Goal: Information Seeking & Learning: Learn about a topic

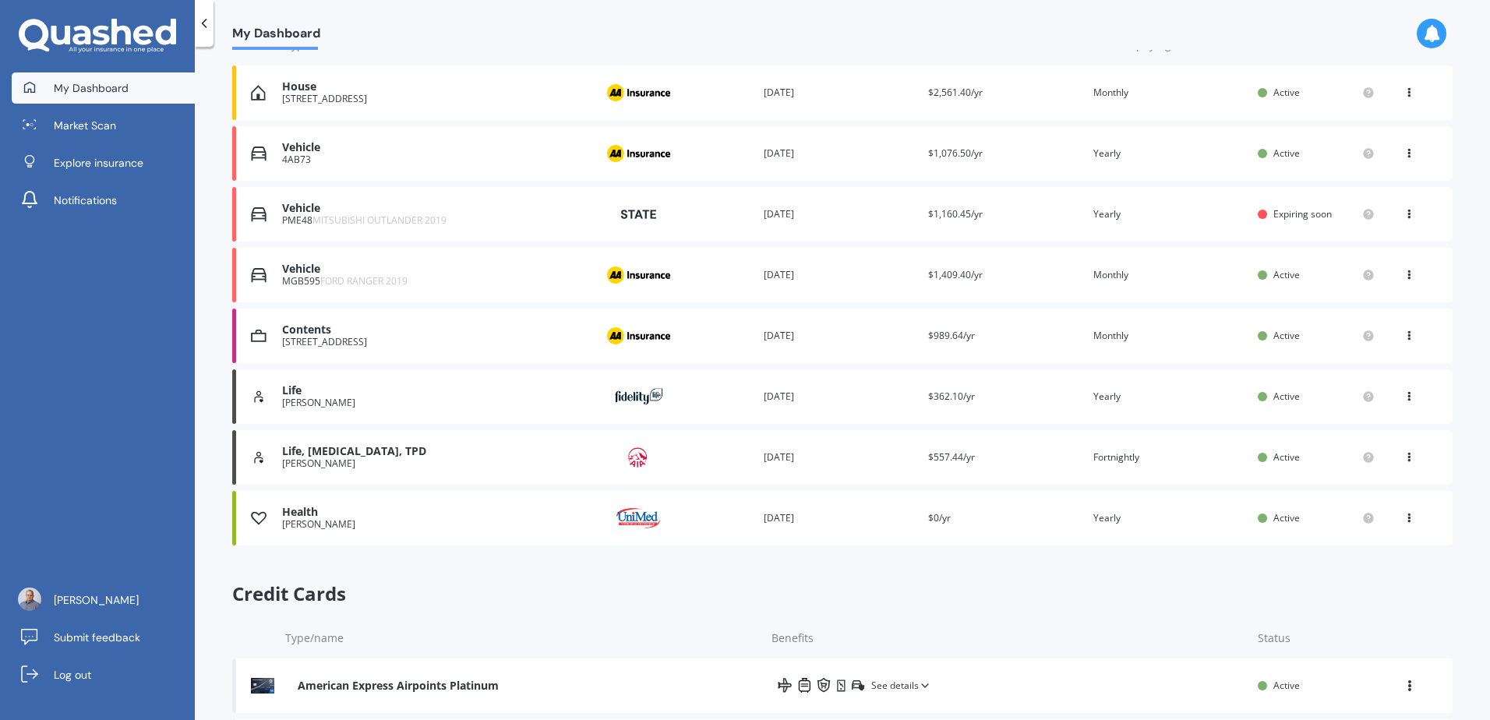
scroll to position [303, 0]
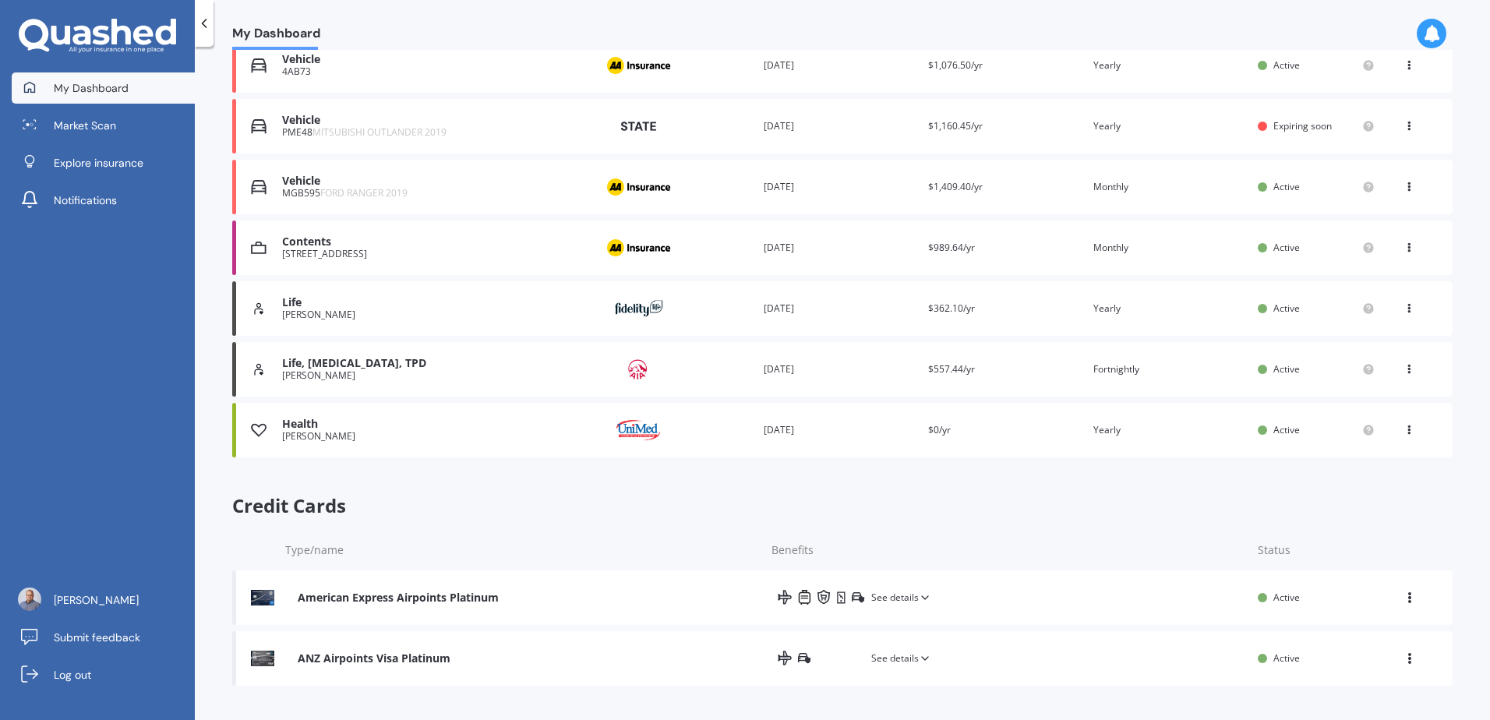
click at [415, 606] on div "American Express Airpoints Platinum See details Active View option View credit …" at bounding box center [842, 597] width 1220 height 55
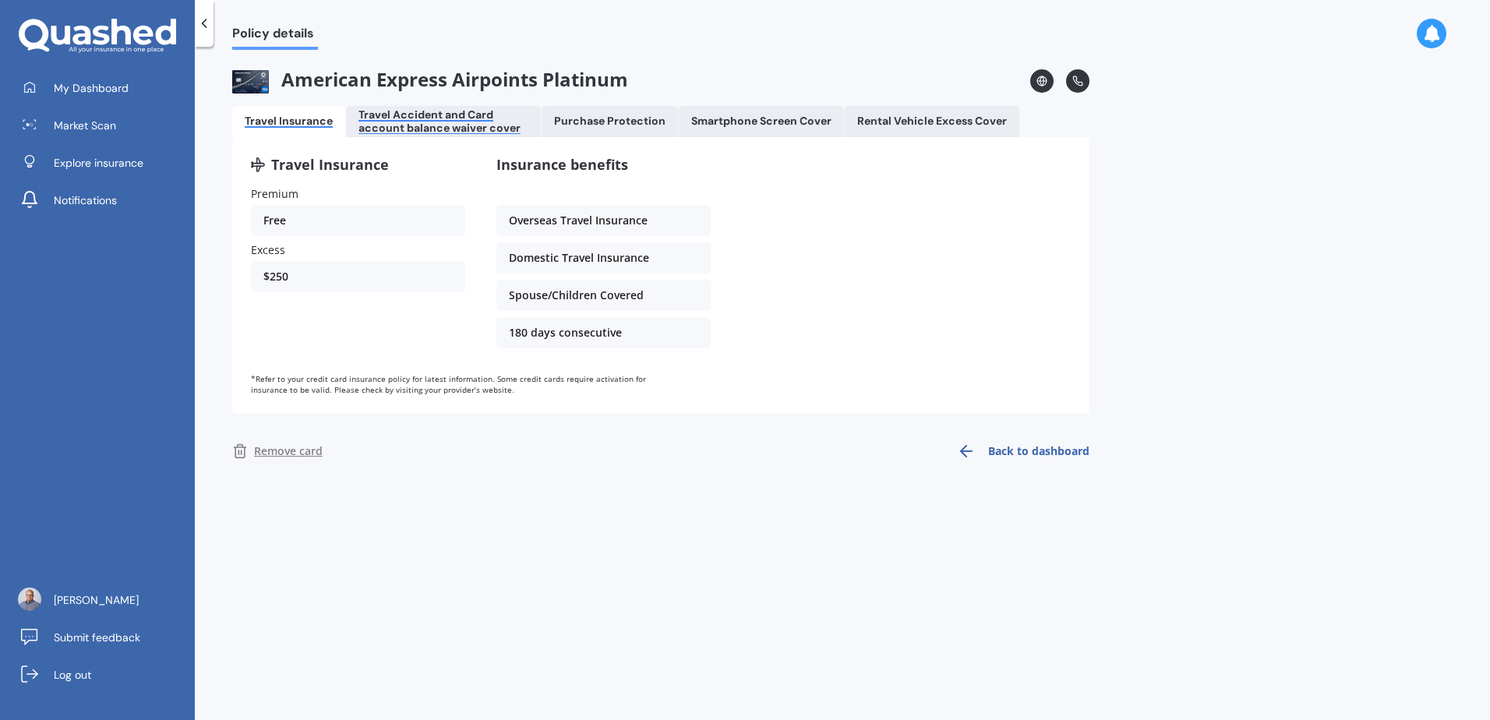
click at [426, 112] on div "Travel Accident and Card account balance waiver cover" at bounding box center [443, 121] width 170 height 26
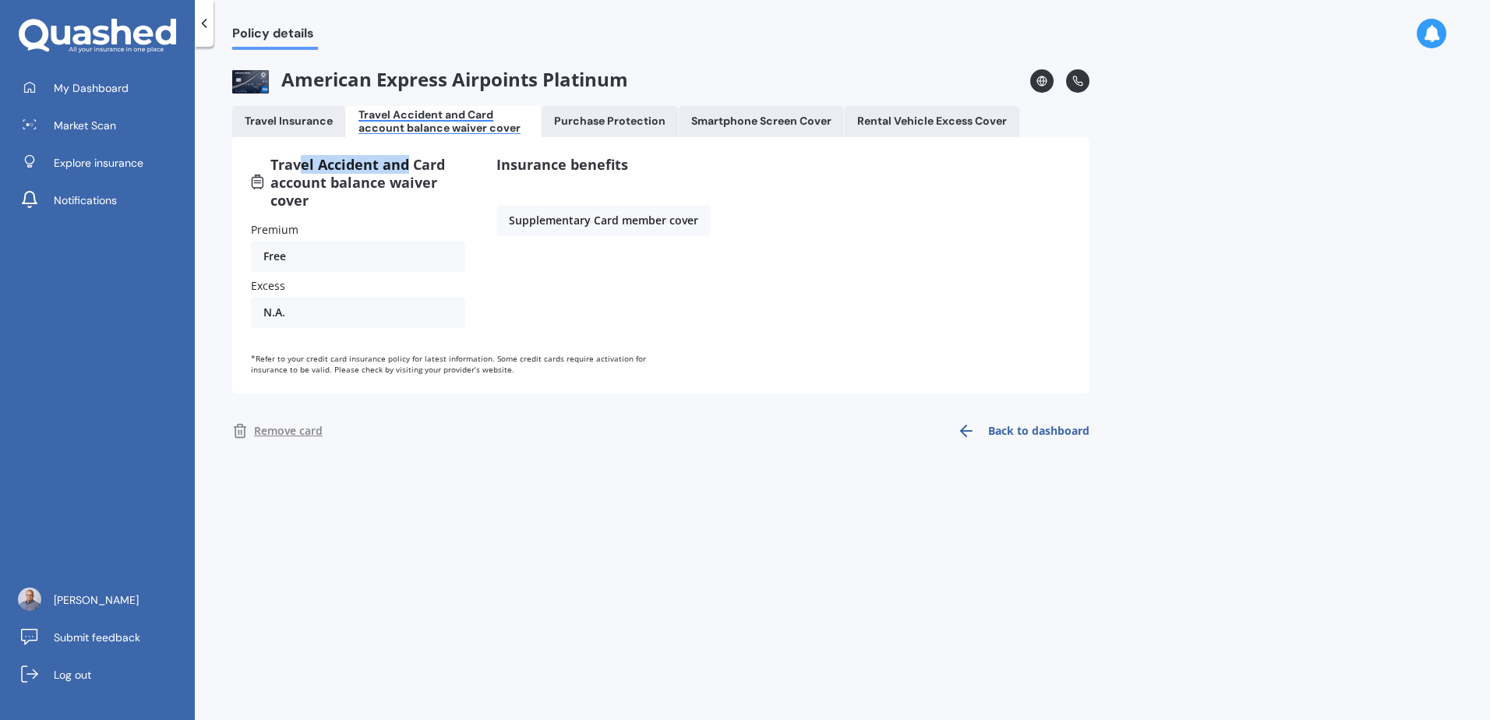
drag, startPoint x: 304, startPoint y: 164, endPoint x: 393, endPoint y: 168, distance: 88.9
click at [393, 168] on span "Travel Accident and Card account balance waiver cover" at bounding box center [367, 183] width 195 height 54
drag, startPoint x: 393, startPoint y: 168, endPoint x: 378, endPoint y: 181, distance: 19.4
click at [380, 179] on span "Travel Accident and Card account balance waiver cover" at bounding box center [367, 183] width 195 height 54
click at [313, 192] on span "Travel Accident and Card account balance waiver cover" at bounding box center [367, 183] width 195 height 54
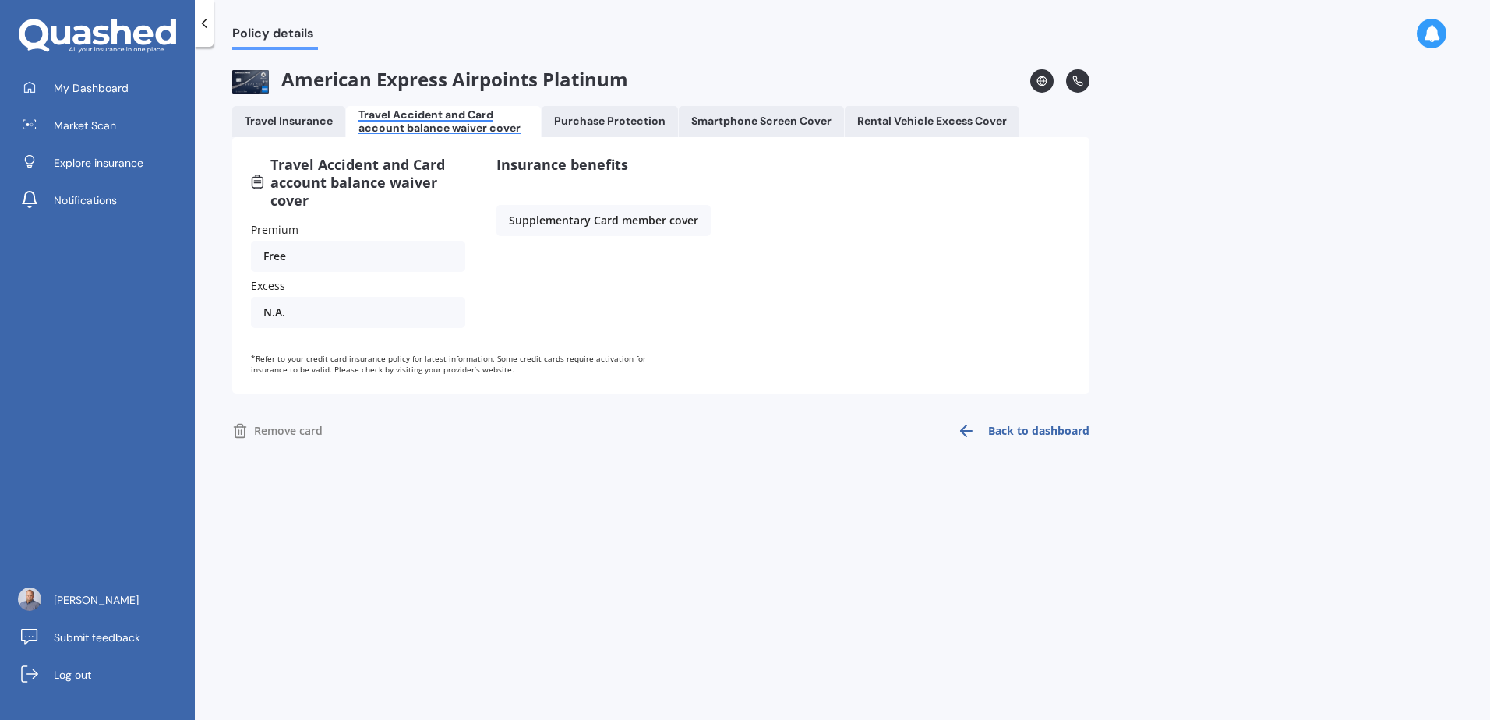
click at [363, 178] on span "Travel Accident and Card account balance waiver cover" at bounding box center [367, 183] width 195 height 54
click at [554, 202] on div "Insurance benefits Supplementary Card member cover" at bounding box center [603, 245] width 214 height 178
click at [554, 224] on div "Supplementary Card member cover" at bounding box center [603, 220] width 214 height 31
drag, startPoint x: 464, startPoint y: 202, endPoint x: 568, endPoint y: 159, distance: 112.9
click at [467, 198] on div "Travel Accident and Card account balance waiver cover Premium Free Excess N.A. …" at bounding box center [661, 245] width 820 height 178
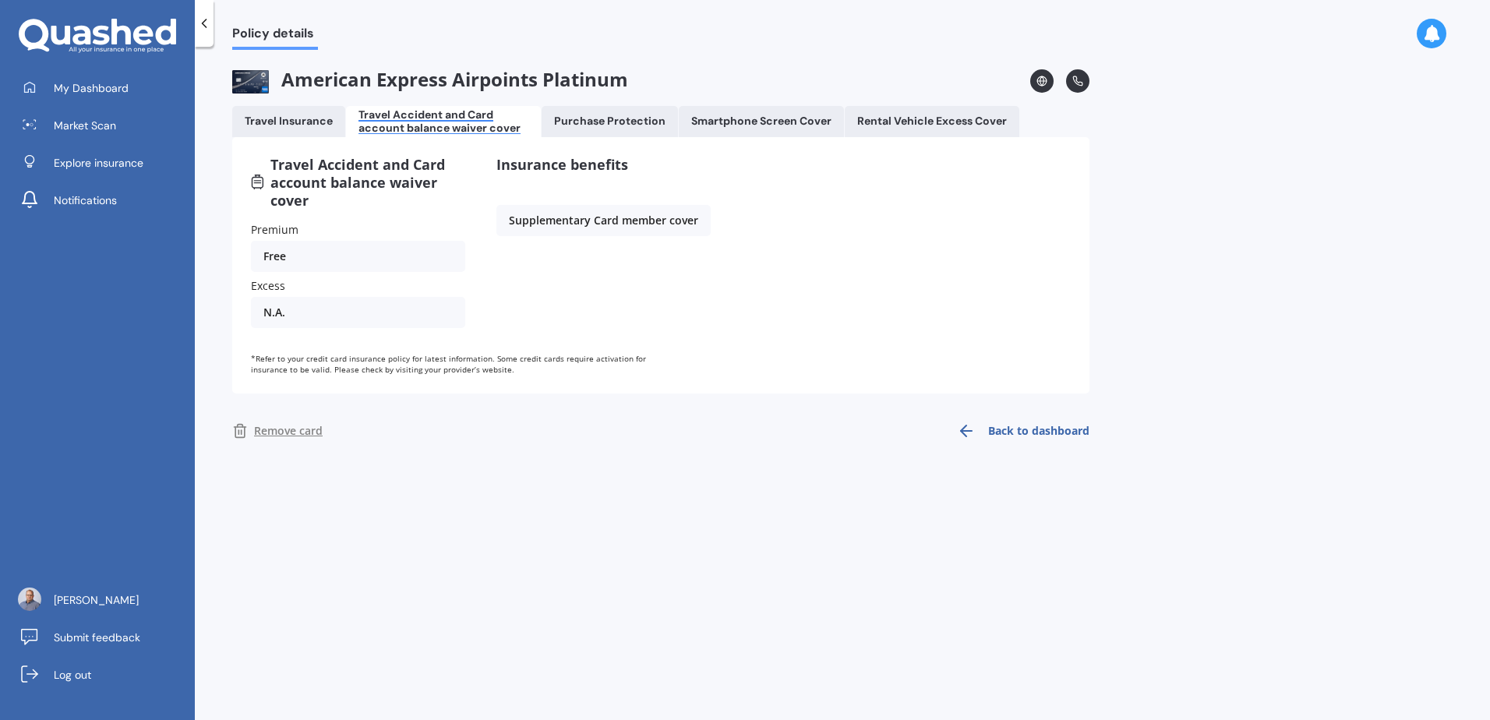
click at [601, 100] on div "American Express Airpoints Platinum Travel Insurance Travel Accident and Card a…" at bounding box center [660, 259] width 857 height 381
click at [606, 133] on Protection "Purchase Protection" at bounding box center [610, 121] width 136 height 31
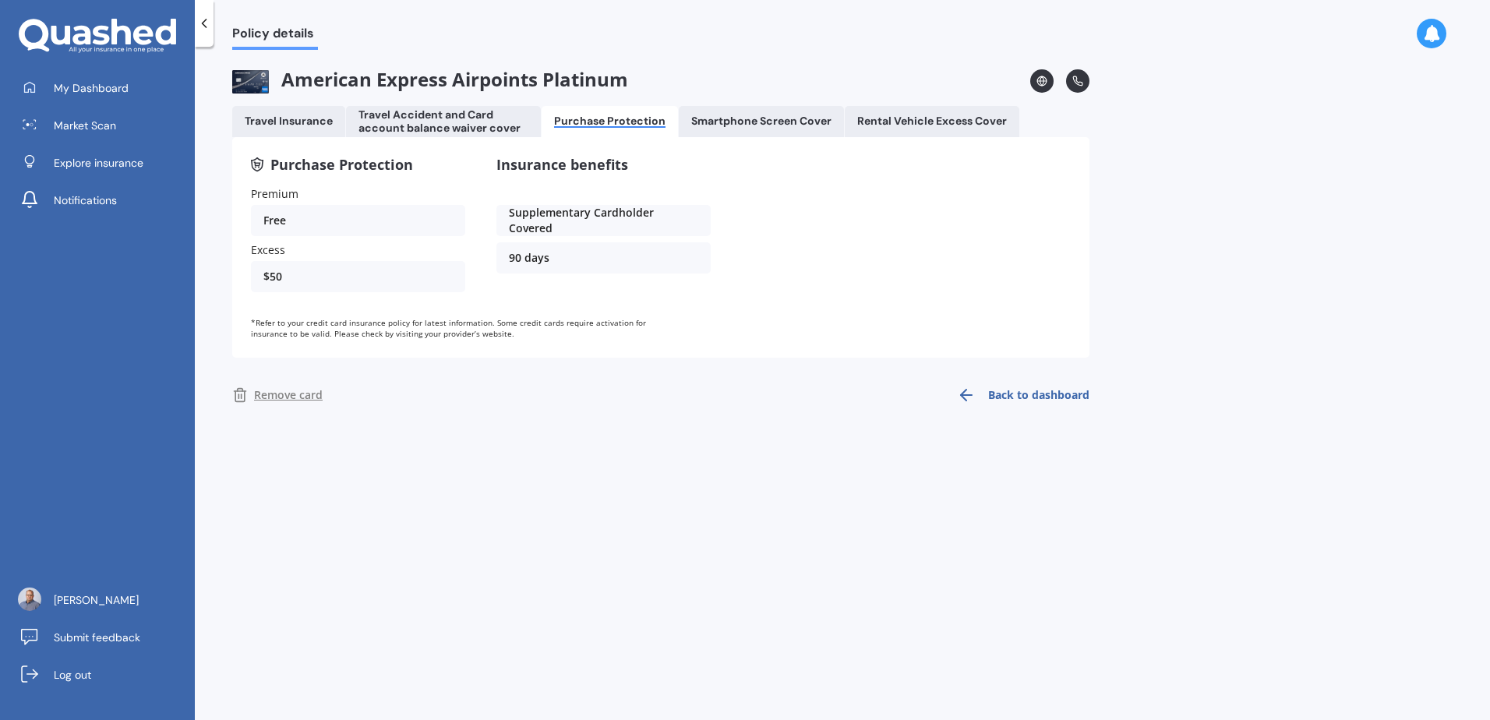
click at [609, 113] on Protection "Purchase Protection" at bounding box center [610, 121] width 136 height 31
click at [744, 127] on div "Smartphone Screen Cover" at bounding box center [761, 121] width 140 height 13
click at [941, 122] on div "Rental Vehicle Excess Cover" at bounding box center [932, 121] width 150 height 13
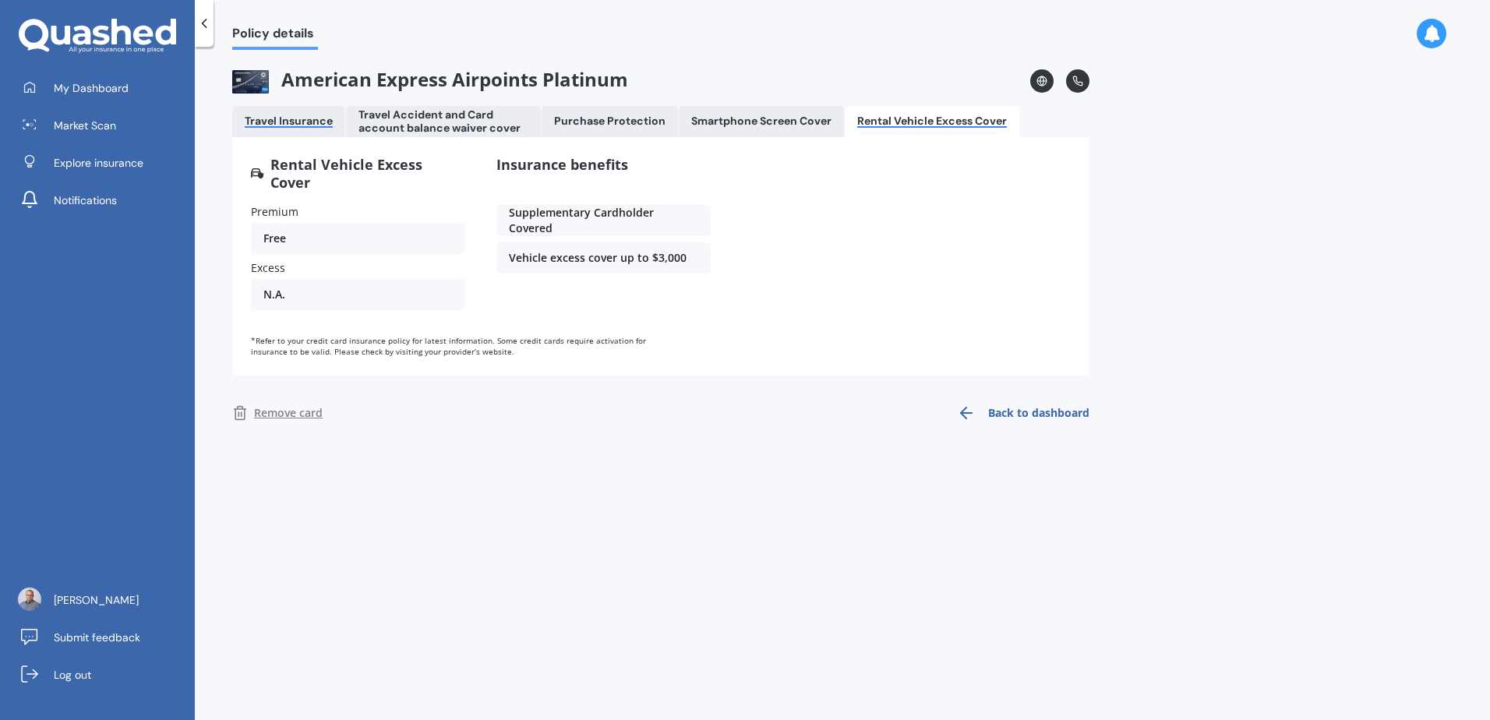
click at [293, 125] on div "Travel Insurance" at bounding box center [289, 121] width 88 height 13
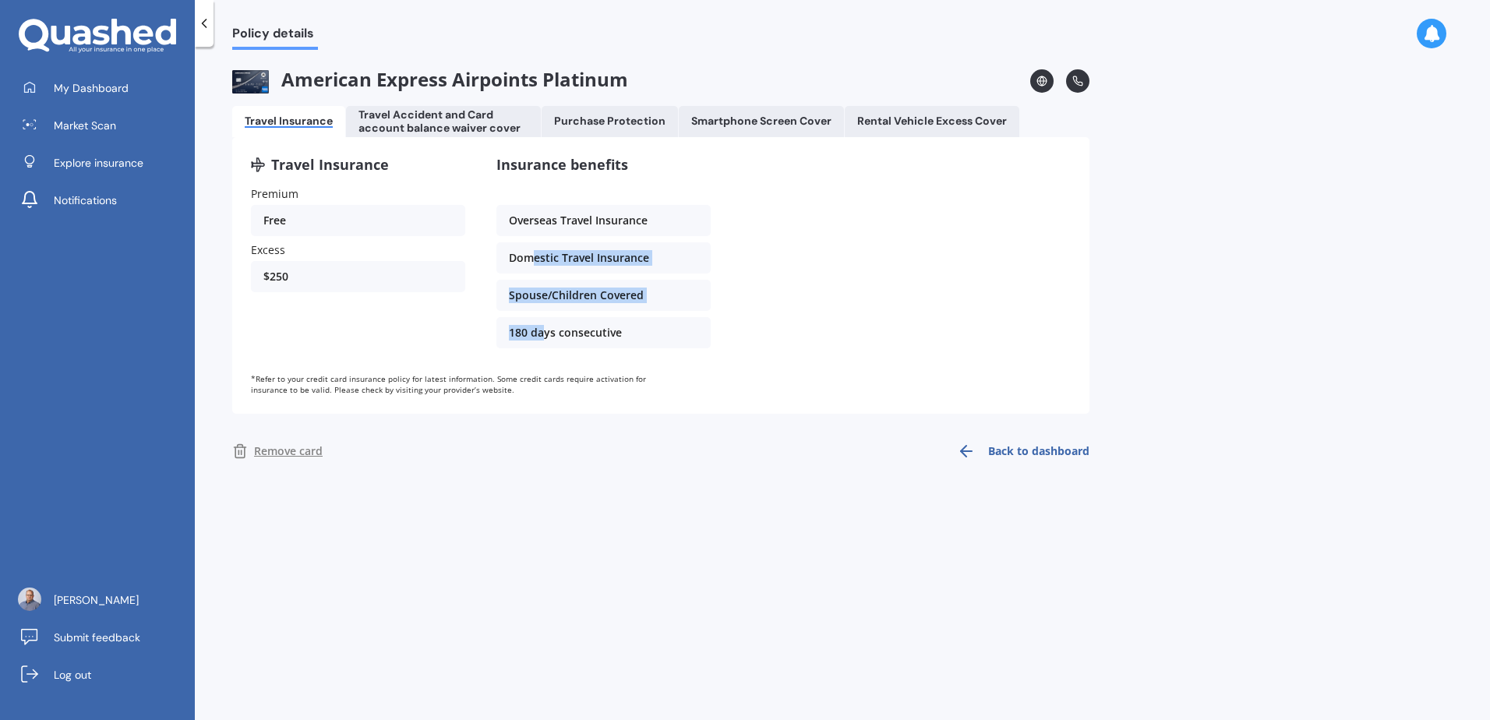
drag, startPoint x: 533, startPoint y: 270, endPoint x: 541, endPoint y: 321, distance: 52.0
click at [541, 321] on div "Insurance benefits Overseas Travel Insurance Domestic Travel Insurance Spouse/C…" at bounding box center [603, 255] width 214 height 199
drag, startPoint x: 541, startPoint y: 321, endPoint x: 529, endPoint y: 337, distance: 19.5
click at [529, 337] on div "180 days consecutive" at bounding box center [603, 332] width 214 height 31
click at [341, 336] on div "Travel Insurance Premium Free Excess $250" at bounding box center [358, 255] width 214 height 199
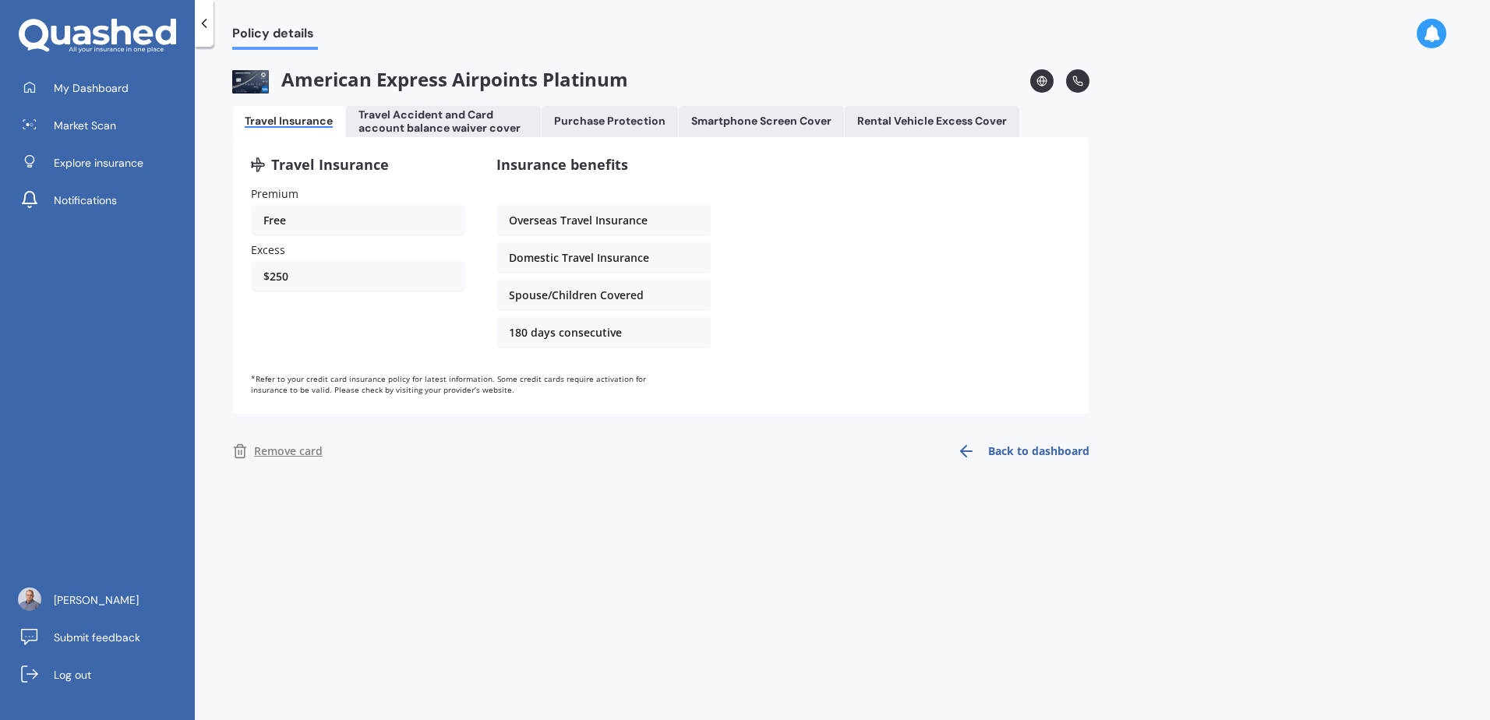
click at [555, 314] on div "Insurance benefits Overseas Travel Insurance Domestic Travel Insurance Spouse/C…" at bounding box center [603, 255] width 214 height 199
click at [398, 116] on div "Travel Accident and Card account balance waiver cover" at bounding box center [443, 121] width 170 height 26
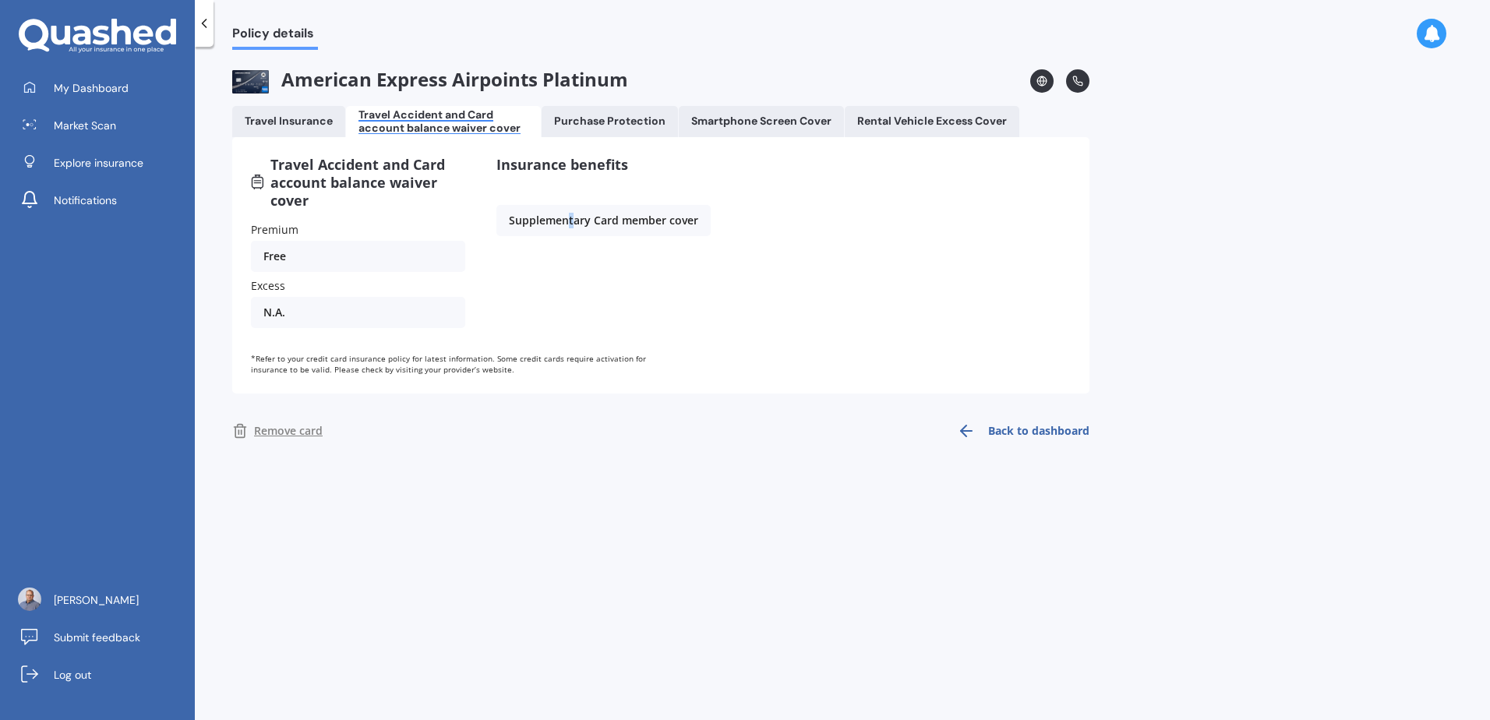
click at [576, 225] on div "Supplementary Card member cover" at bounding box center [603, 220] width 214 height 31
drag, startPoint x: 576, startPoint y: 225, endPoint x: 711, endPoint y: 310, distance: 160.0
click at [765, 307] on div "Travel Accident and Card account balance waiver cover Premium Free Excess N.A. …" at bounding box center [661, 245] width 820 height 178
drag, startPoint x: 457, startPoint y: 320, endPoint x: 390, endPoint y: 228, distance: 113.8
click at [457, 319] on div "N.A." at bounding box center [358, 312] width 214 height 31
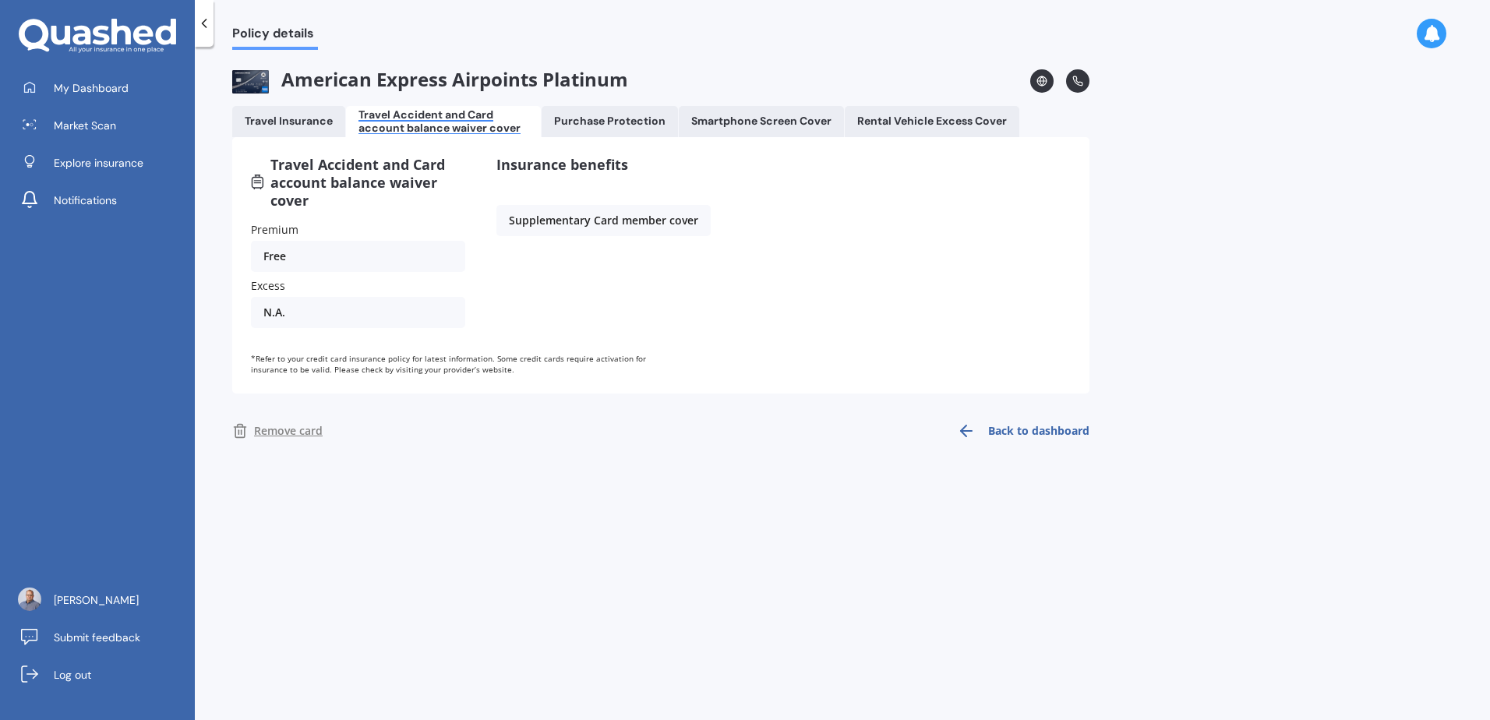
click at [660, 94] on div "American Express Airpoints Platinum Travel Insurance Travel Accident and Card a…" at bounding box center [660, 259] width 857 height 381
drag, startPoint x: 577, startPoint y: 143, endPoint x: 544, endPoint y: 113, distance: 44.7
click at [577, 142] on div "Travel Accident and Card account balance waiver cover Premium Free Excess N.A. …" at bounding box center [660, 265] width 857 height 256
click at [1030, 425] on link "Back to dashboard" at bounding box center [1019, 430] width 142 height 37
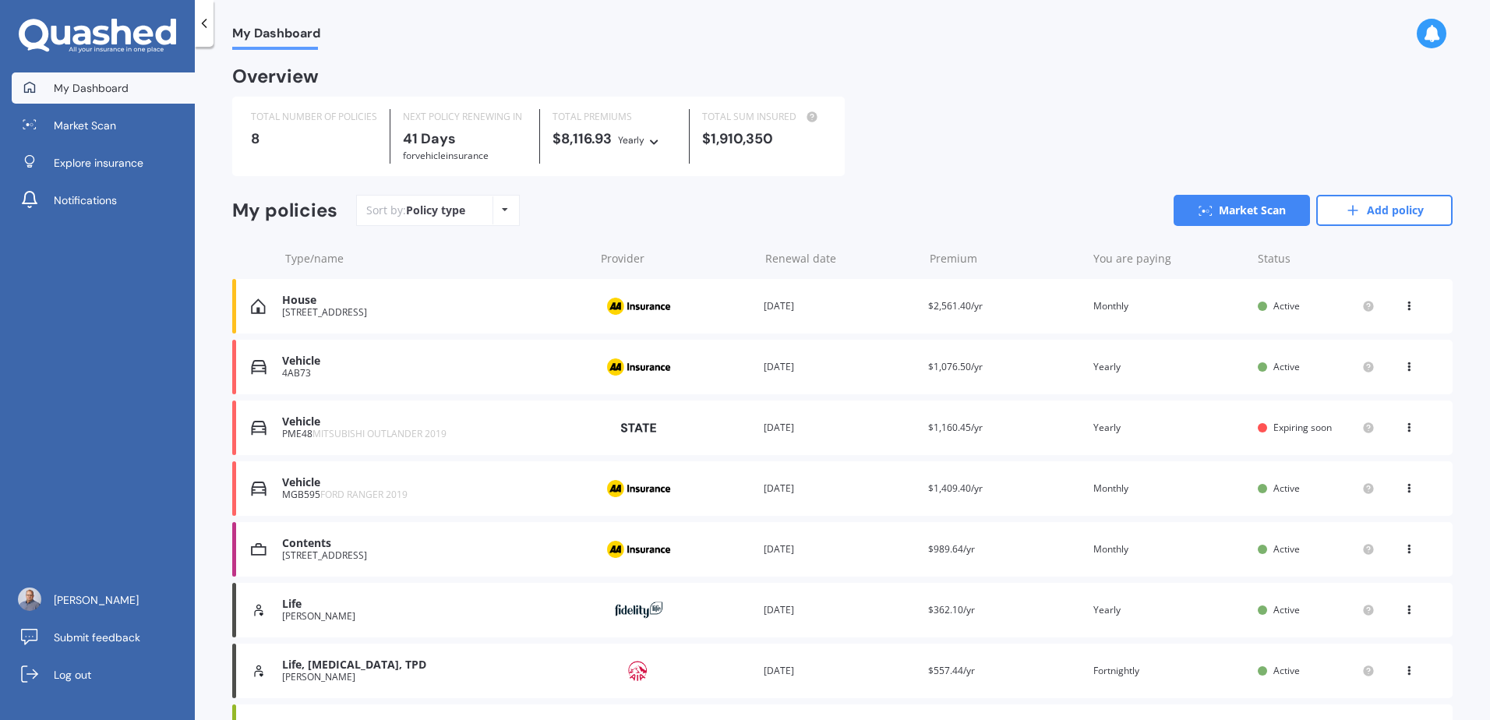
scroll to position [303, 0]
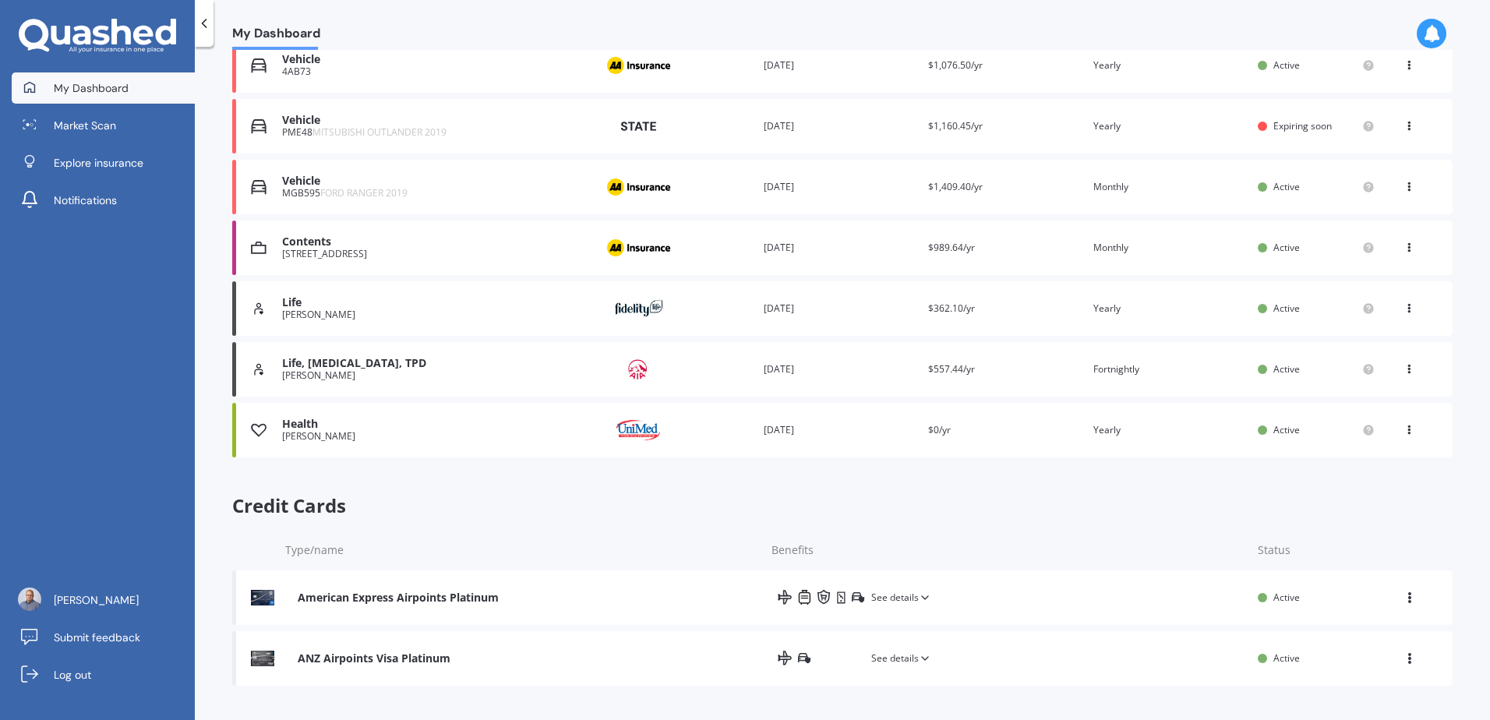
click at [404, 654] on div "ANZ Airpoints Visa Platinum" at bounding box center [374, 659] width 153 height 16
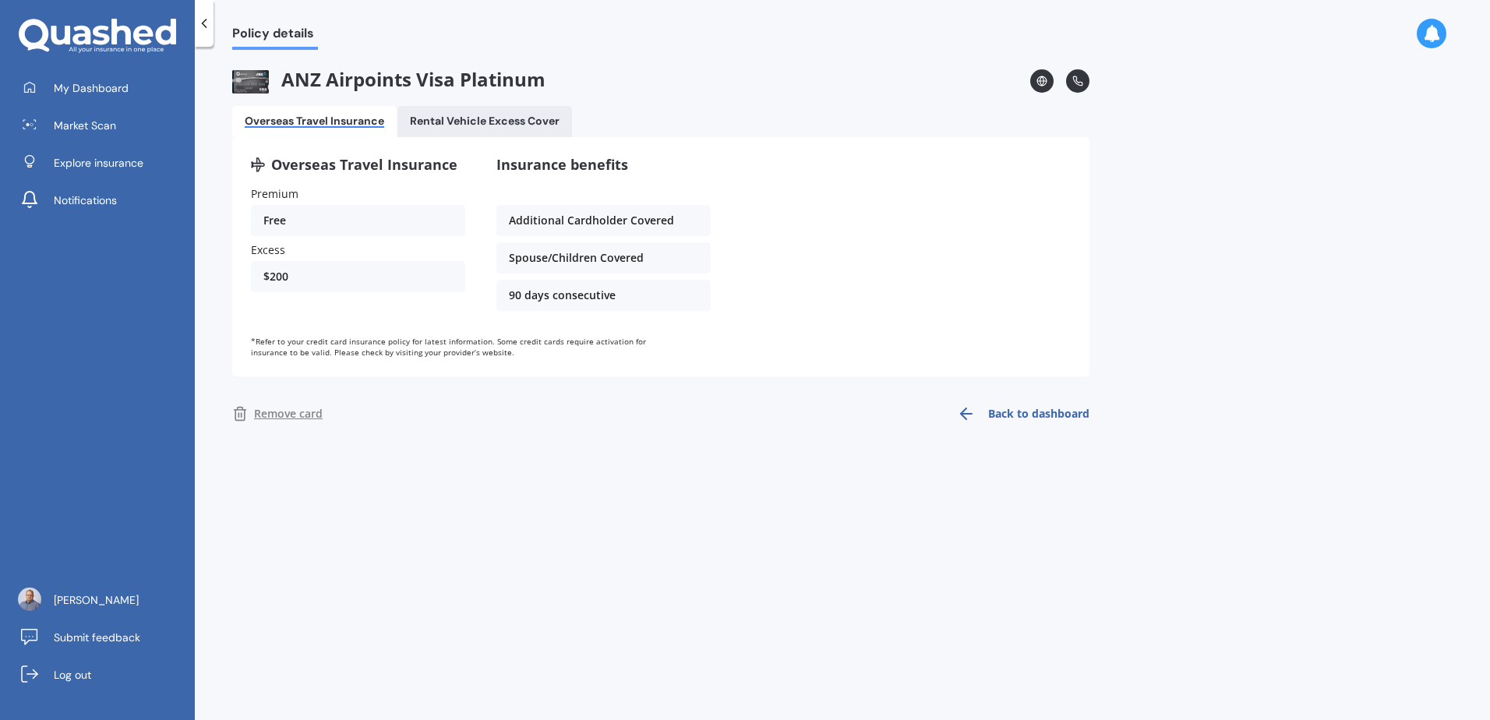
click at [468, 104] on div "ANZ Airpoints Visa Platinum Overseas Travel Insurance Rental Vehicle Excess Cov…" at bounding box center [660, 251] width 857 height 364
drag, startPoint x: 471, startPoint y: 121, endPoint x: 501, endPoint y: 125, distance: 30.6
click at [471, 120] on div "Rental Vehicle Excess Cover" at bounding box center [485, 121] width 150 height 13
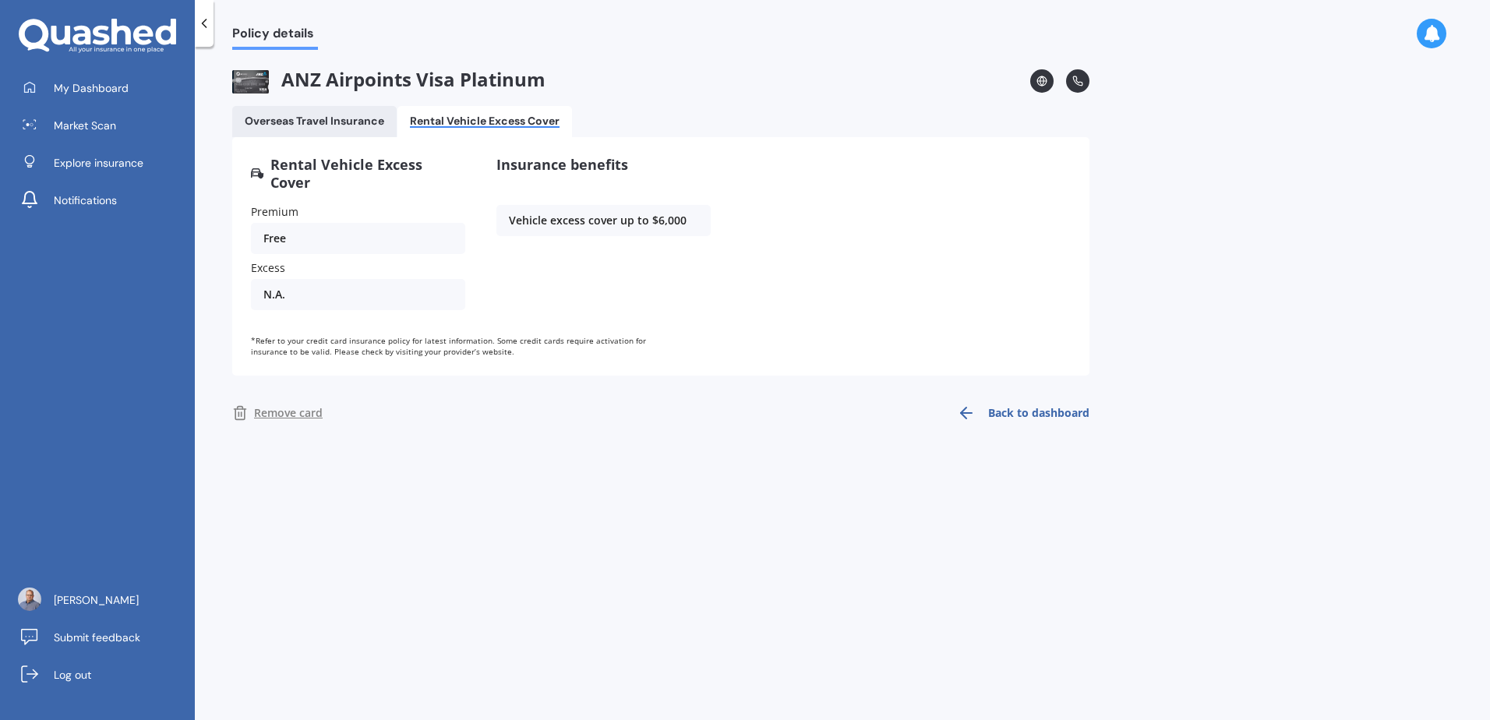
click at [336, 132] on Insurance "Overseas Travel Insurance" at bounding box center [314, 121] width 164 height 31
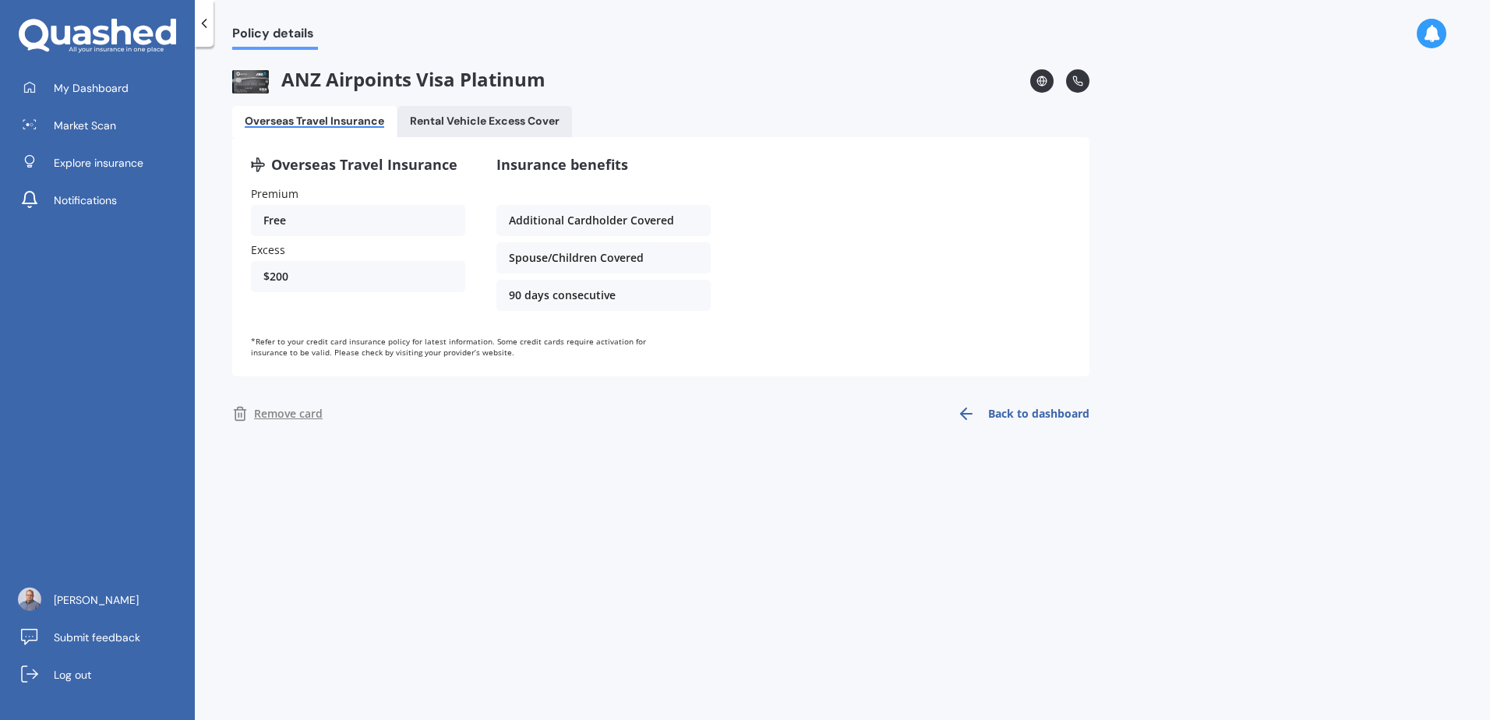
click at [1042, 408] on link "Back to dashboard" at bounding box center [1019, 413] width 142 height 37
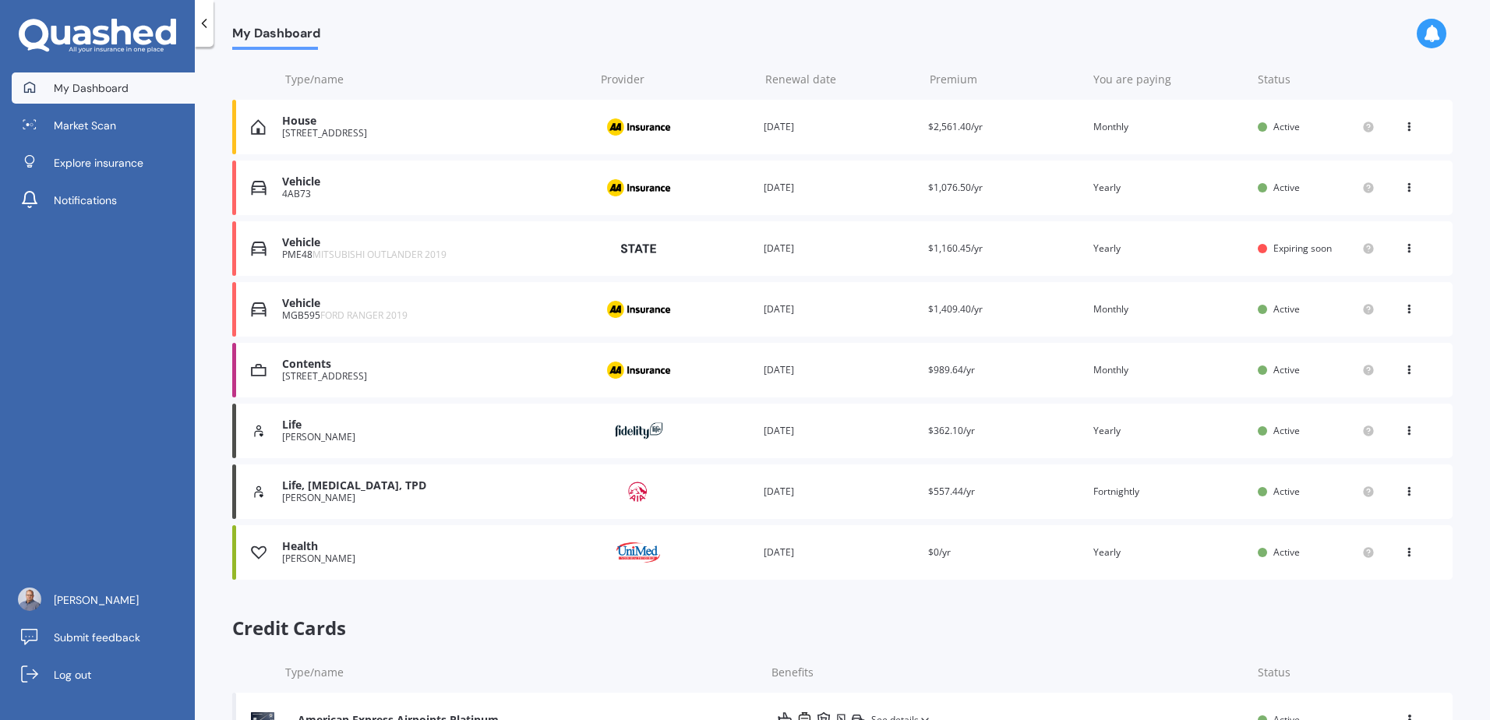
scroll to position [303, 0]
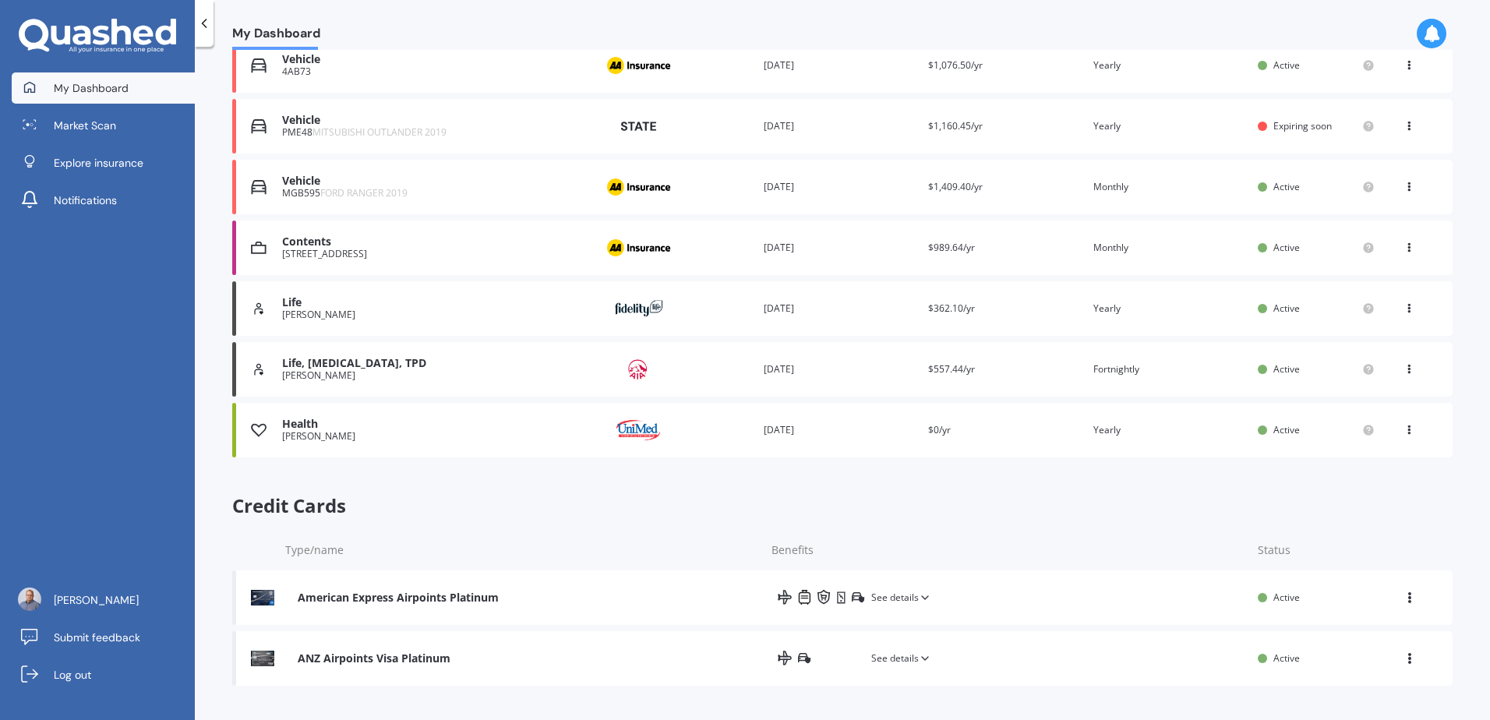
click at [388, 595] on div "American Express Airpoints Platinum" at bounding box center [398, 598] width 201 height 16
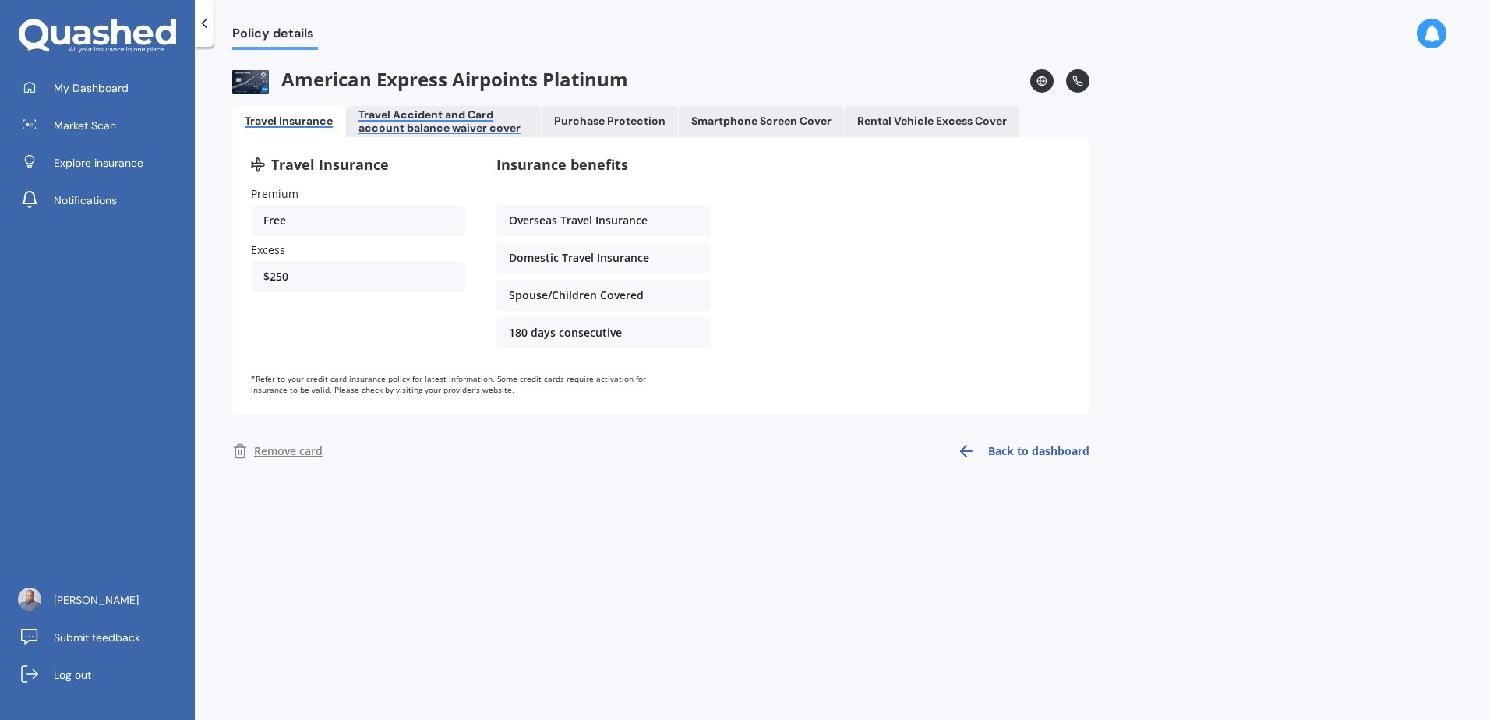
click at [415, 132] on div "Travel Accident and Card account balance waiver cover" at bounding box center [443, 121] width 170 height 26
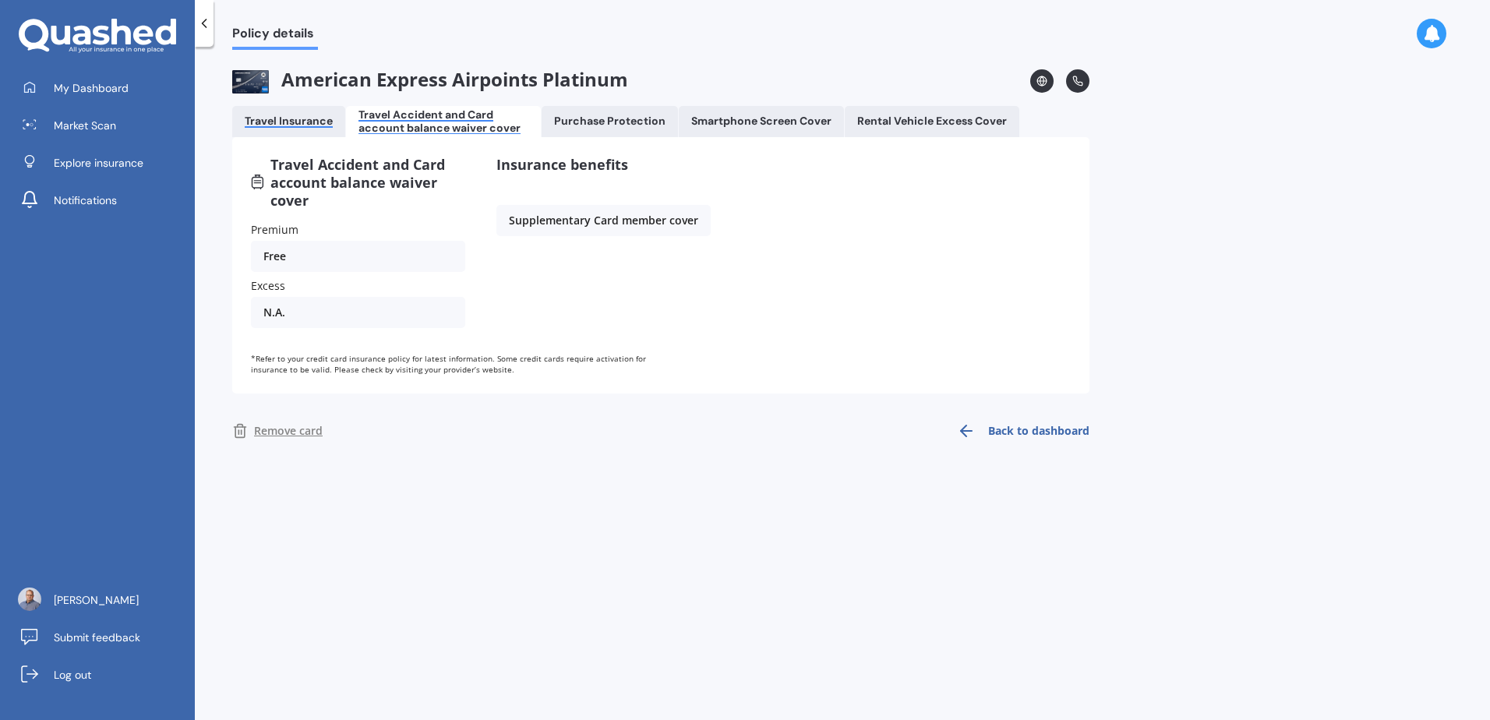
drag, startPoint x: 277, startPoint y: 129, endPoint x: 290, endPoint y: 121, distance: 14.7
click at [278, 128] on Insurance "Travel Insurance" at bounding box center [288, 121] width 113 height 31
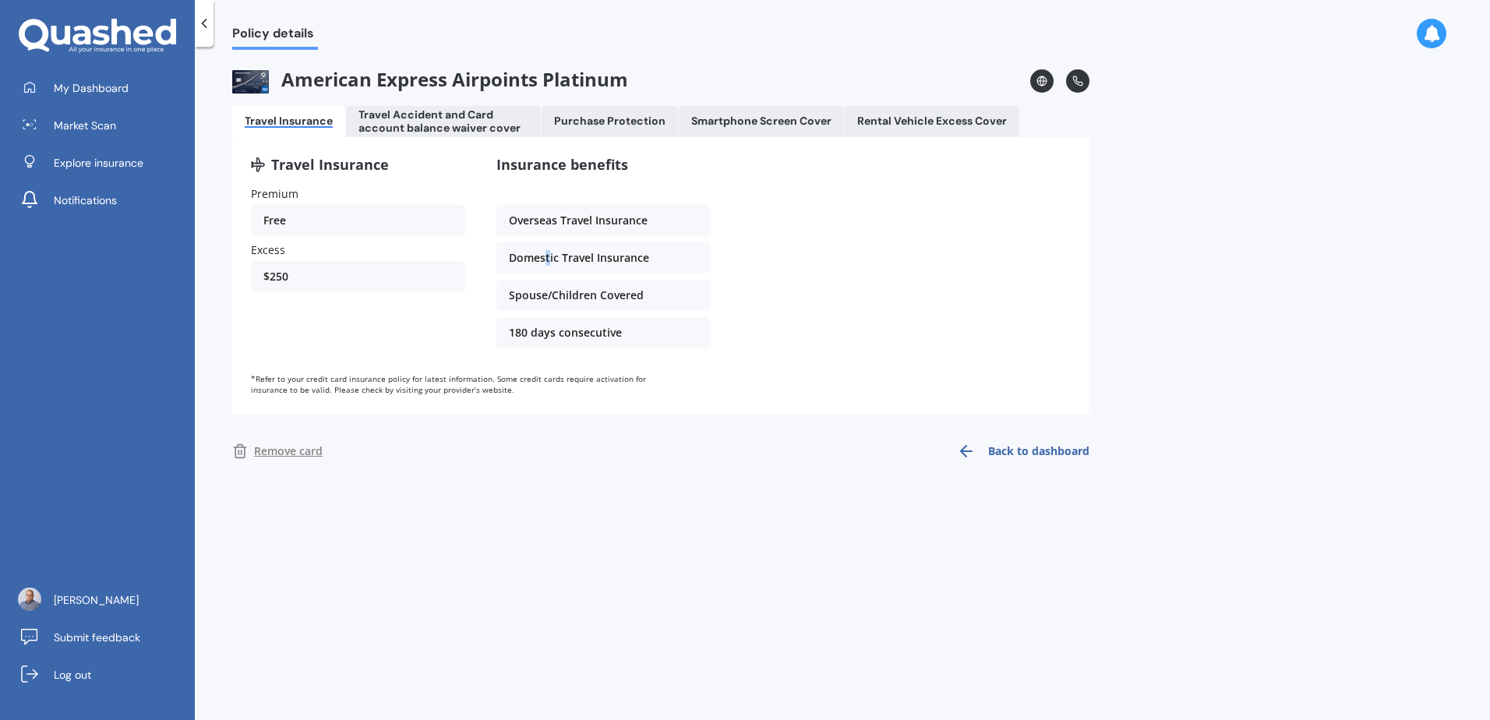
drag, startPoint x: 543, startPoint y: 256, endPoint x: 551, endPoint y: 259, distance: 8.4
click at [551, 259] on div "Domestic Travel Insurance" at bounding box center [603, 257] width 214 height 31
drag, startPoint x: 556, startPoint y: 258, endPoint x: 569, endPoint y: 259, distance: 12.5
click at [557, 258] on div "Domestic Travel Insurance" at bounding box center [603, 257] width 214 height 31
click at [572, 259] on div "Domestic Travel Insurance" at bounding box center [603, 257] width 214 height 31
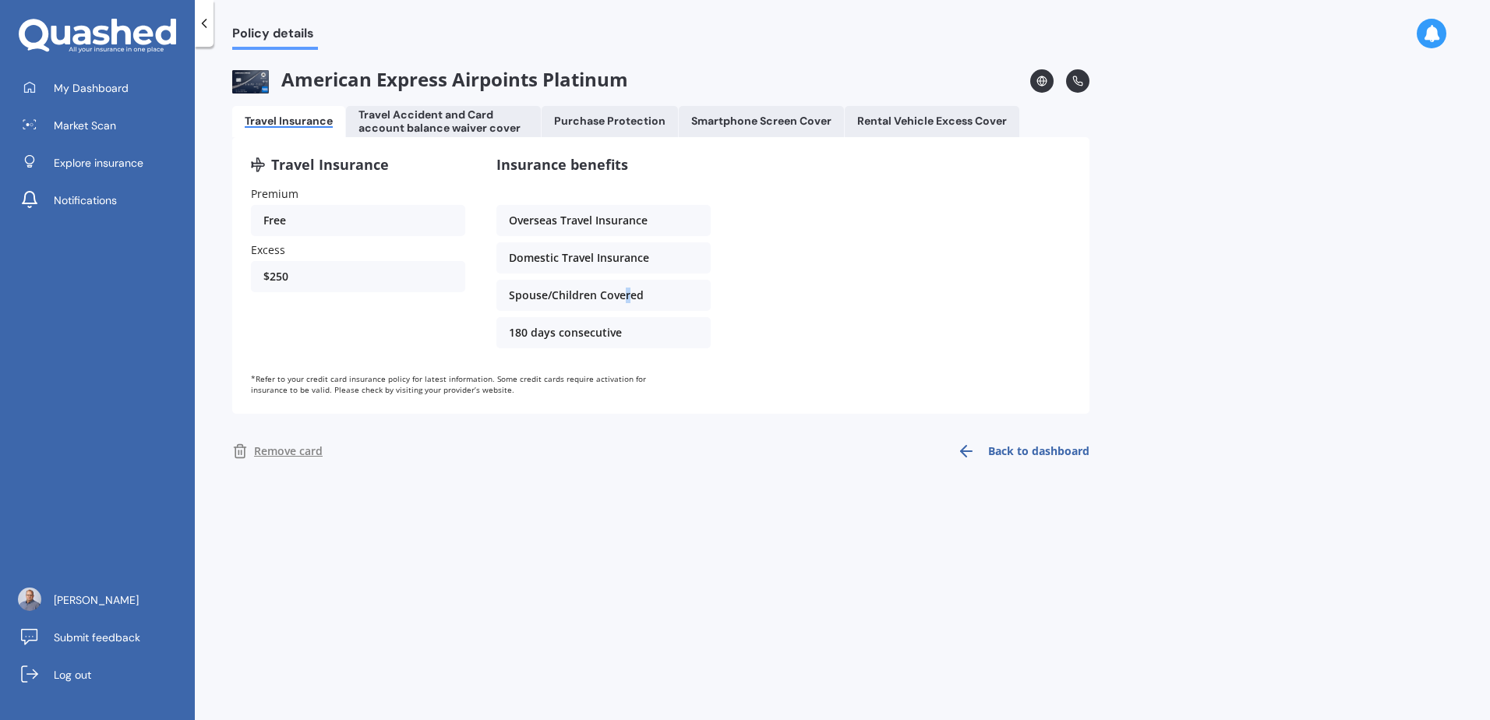
click at [629, 276] on div "Insurance benefits Overseas Travel Insurance Domestic Travel Insurance Spouse/C…" at bounding box center [603, 255] width 214 height 199
click at [868, 139] on div "Travel Insurance Premium Free Excess $250 Insurance benefits Overseas Travel In…" at bounding box center [660, 275] width 857 height 277
click at [884, 122] on div "Rental Vehicle Excess Cover" at bounding box center [932, 121] width 150 height 13
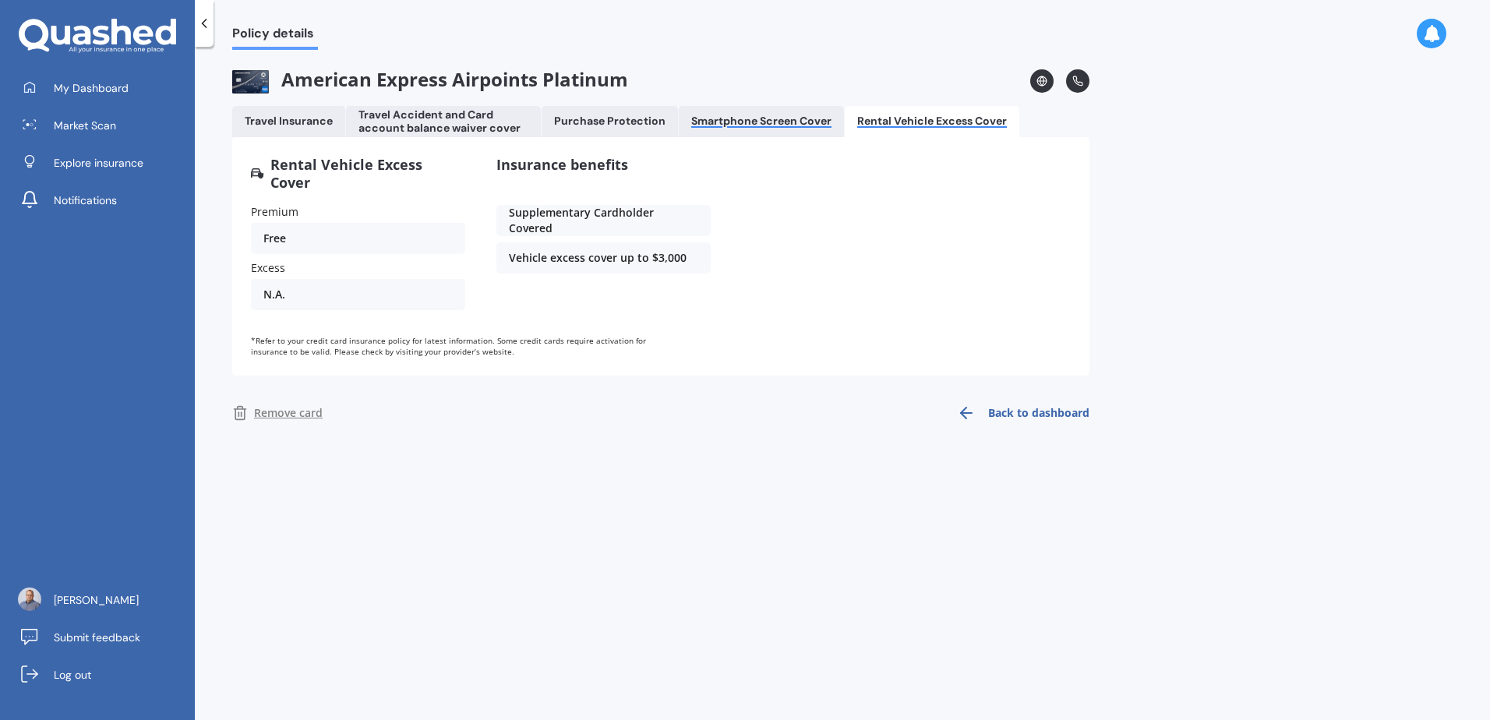
click at [782, 115] on div "Smartphone Screen Cover" at bounding box center [761, 121] width 140 height 13
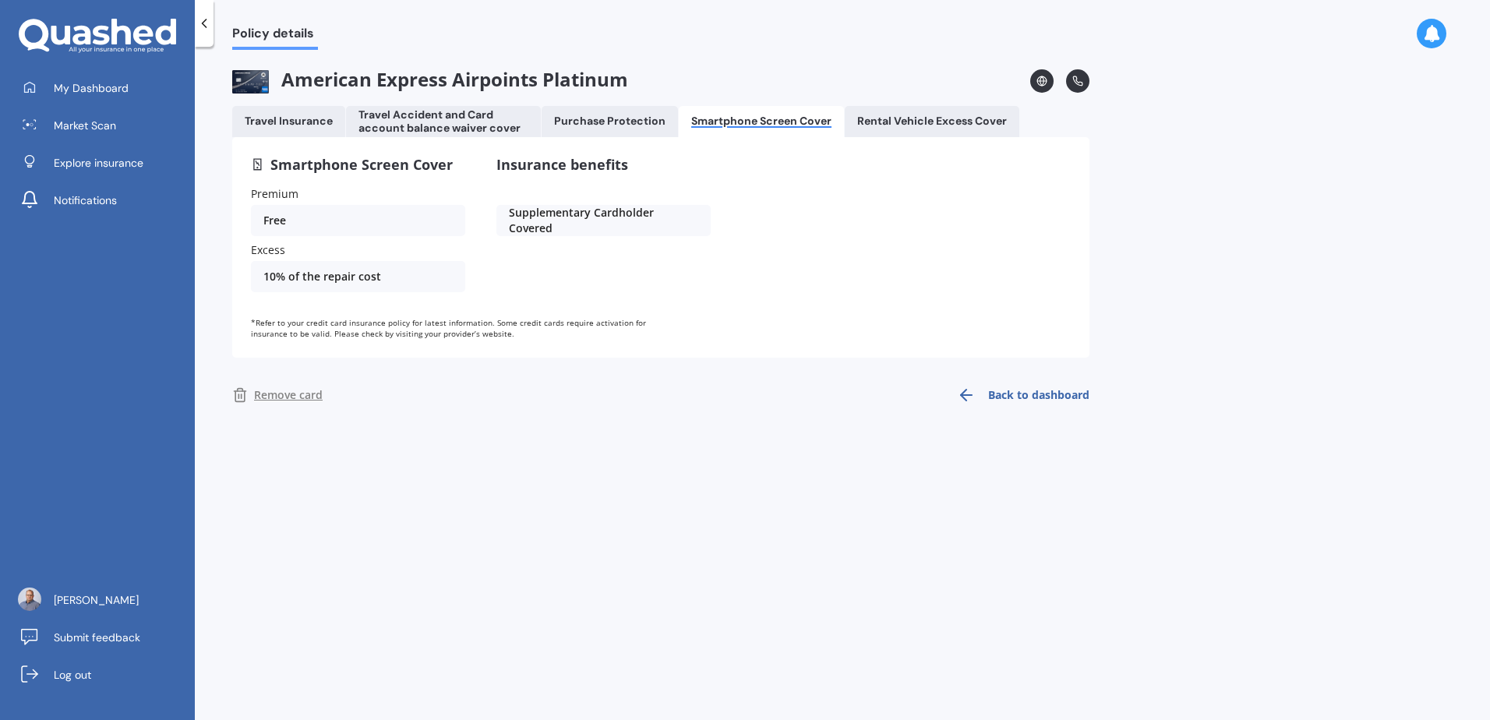
click at [613, 114] on Protection "Purchase Protection" at bounding box center [610, 121] width 136 height 31
click at [757, 327] on div "Purchase Protection Premium Free Excess $50 Insurance benefits Supplementary Ca…" at bounding box center [660, 247] width 857 height 221
drag, startPoint x: 757, startPoint y: 327, endPoint x: 450, endPoint y: 333, distance: 307.1
click at [451, 332] on div "*Refer to your credit card insurance policy for latest information. Some credit…" at bounding box center [465, 328] width 429 height 22
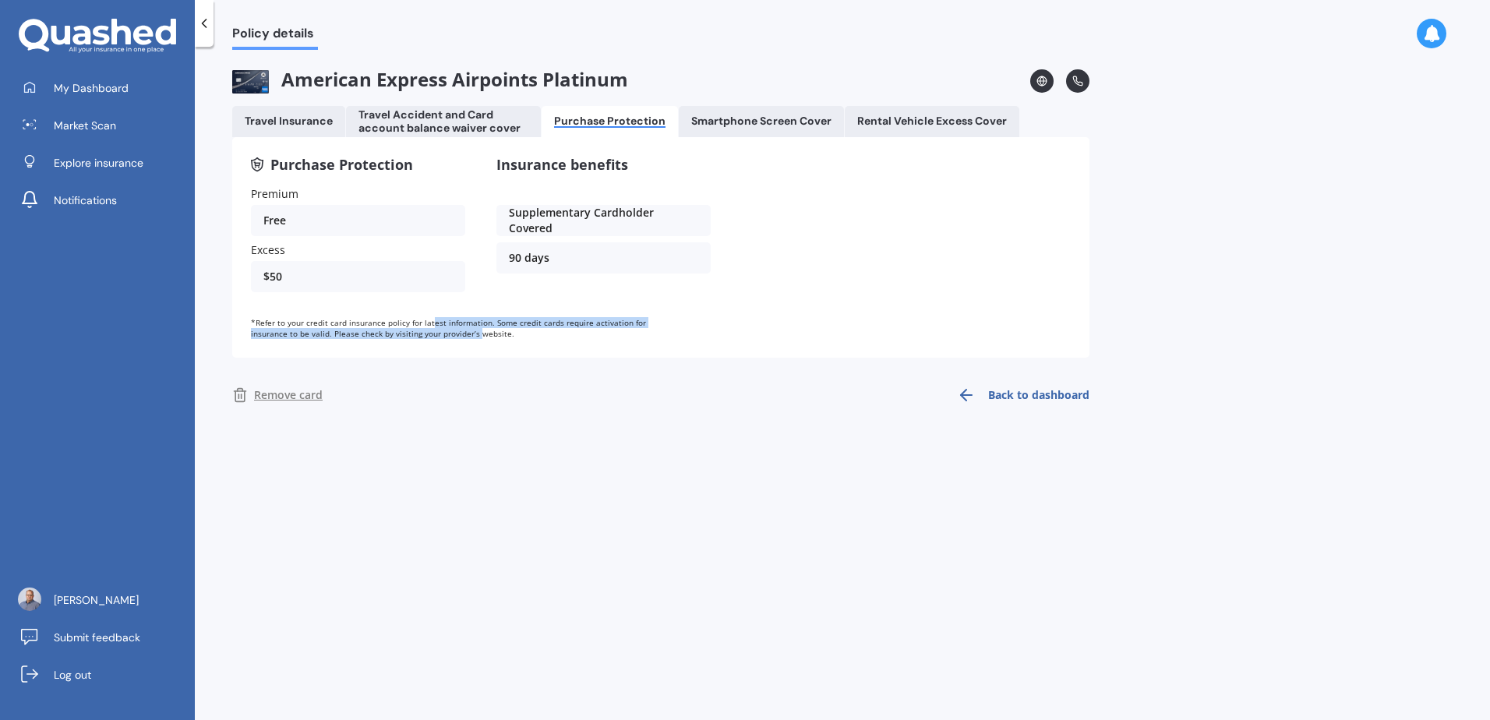
click at [428, 327] on div "*Refer to your credit card insurance policy for latest information. Some credit…" at bounding box center [465, 328] width 429 height 22
click at [371, 189] on div "Premium" at bounding box center [358, 194] width 214 height 16
click at [382, 188] on div "Premium" at bounding box center [358, 194] width 214 height 16
click at [397, 153] on div "Purchase Protection Premium Free Excess $50 Insurance benefits Supplementary Ca…" at bounding box center [660, 247] width 857 height 221
